Goal: Information Seeking & Learning: Learn about a topic

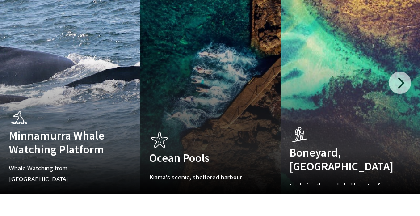
scroll to position [626, 0]
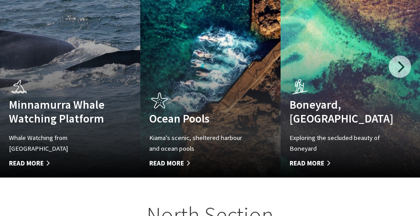
click at [38, 158] on span "Read More" at bounding box center [59, 163] width 101 height 11
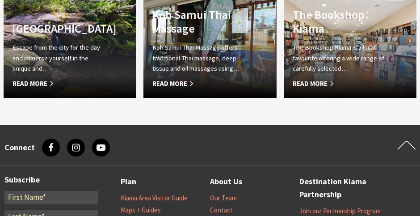
scroll to position [681, 0]
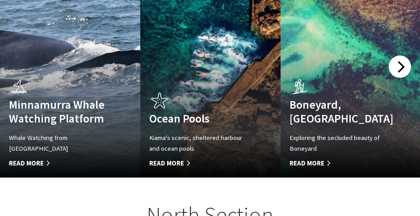
scroll to position [282, 431]
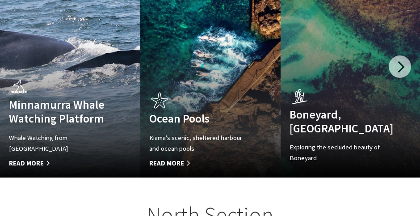
click at [397, 57] on div at bounding box center [400, 66] width 22 height 22
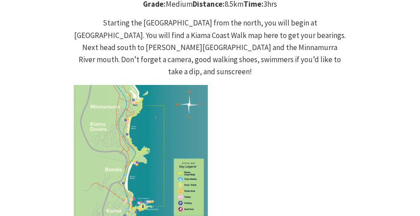
scroll to position [938, 0]
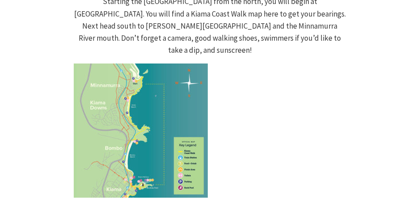
click at [177, 80] on img at bounding box center [141, 130] width 134 height 134
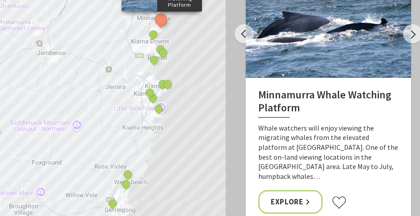
scroll to position [3441, 0]
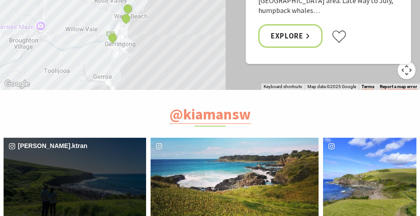
click at [98, 138] on div "sarah.ktran" at bounding box center [75, 184] width 143 height 93
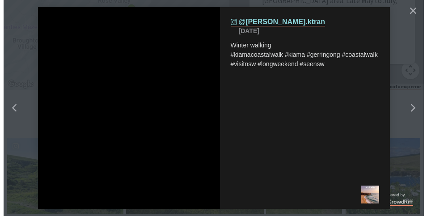
scroll to position [268, 438]
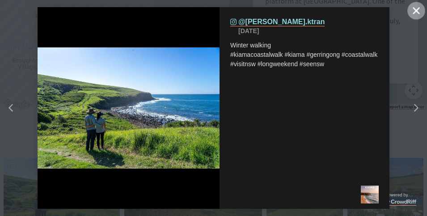
click at [414, 9] on icon "close icon" at bounding box center [415, 10] width 7 height 7
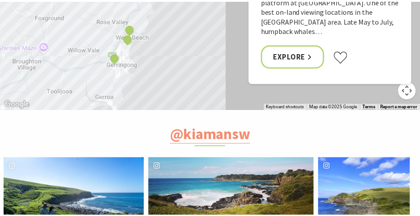
scroll to position [4, 4]
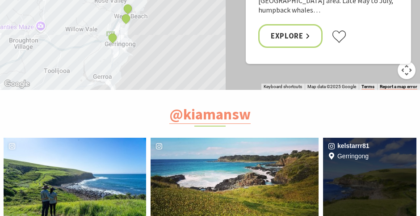
click at [370, 138] on div "kelstarrr81 Location Gerringong" at bounding box center [369, 184] width 93 height 93
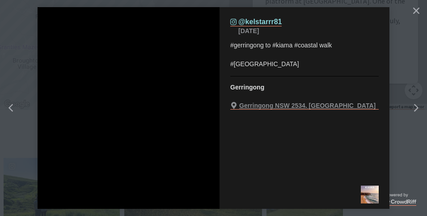
scroll to position [268, 438]
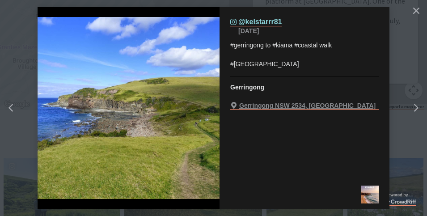
click at [420, 7] on button "details for image" at bounding box center [213, 108] width 427 height 216
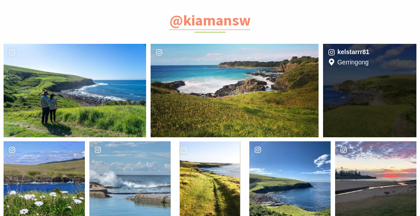
scroll to position [3575, 0]
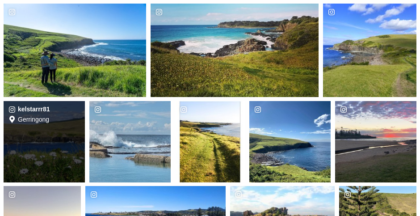
click at [27, 101] on div "image gallery, click to learn more about photo: #gerringong to #kiama #coastal …" at bounding box center [17, 141] width 27 height 81
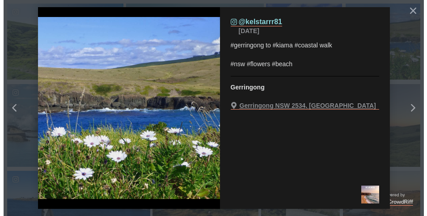
scroll to position [268, 438]
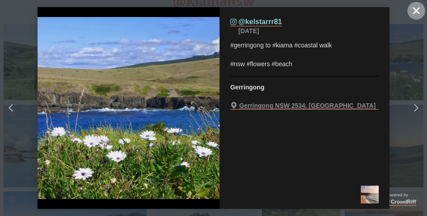
click at [416, 10] on icon "close icon" at bounding box center [415, 10] width 7 height 7
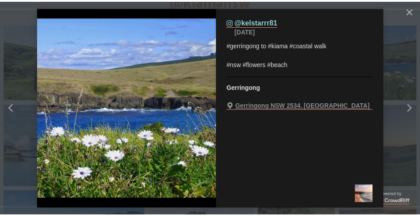
scroll to position [4, 4]
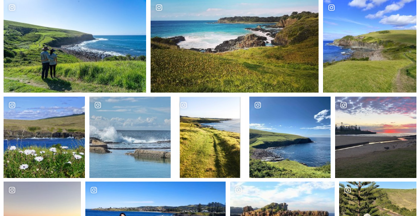
click at [371, 181] on div "mistermerk58 Location Kiama to Gerringong walk" at bounding box center [377, 219] width 77 height 77
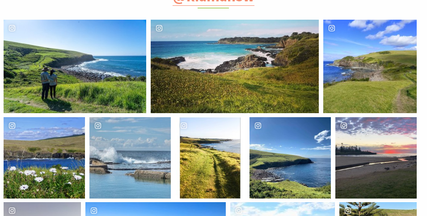
scroll to position [268, 438]
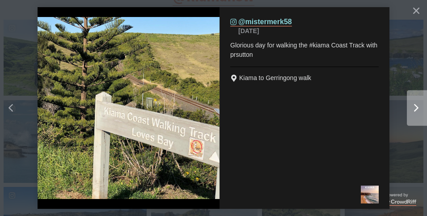
click at [417, 110] on icon "Right" at bounding box center [416, 108] width 4 height 8
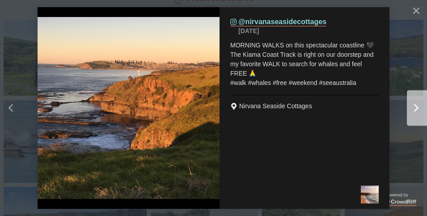
click at [417, 110] on icon "Right" at bounding box center [416, 108] width 4 height 8
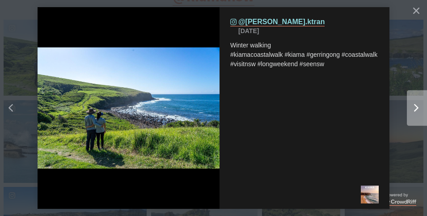
click at [418, 111] on icon "Right" at bounding box center [416, 108] width 4 height 8
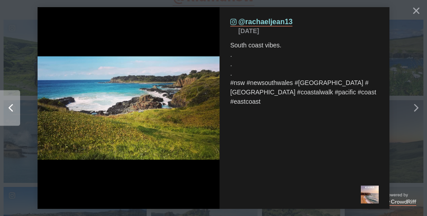
click at [19, 105] on div "Left" at bounding box center [13, 108] width 11 height 8
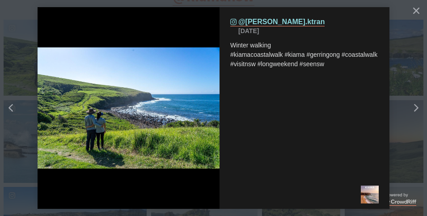
drag, startPoint x: 253, startPoint y: 197, endPoint x: 288, endPoint y: 187, distance: 36.1
click at [254, 197] on div "details for image" at bounding box center [304, 194] width 170 height 29
